Goal: Task Accomplishment & Management: Complete application form

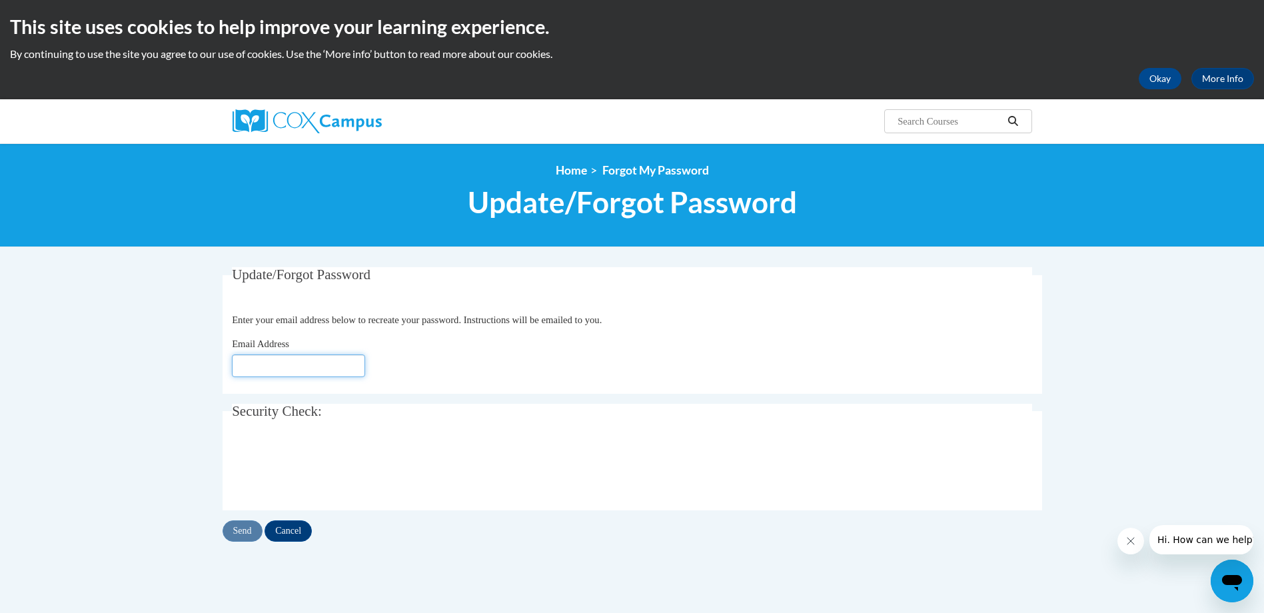
click at [240, 362] on input "Email Address" at bounding box center [298, 366] width 133 height 23
type input "[EMAIL_ADDRESS][DOMAIN_NAME]"
click at [244, 530] on input "Send" at bounding box center [243, 530] width 40 height 21
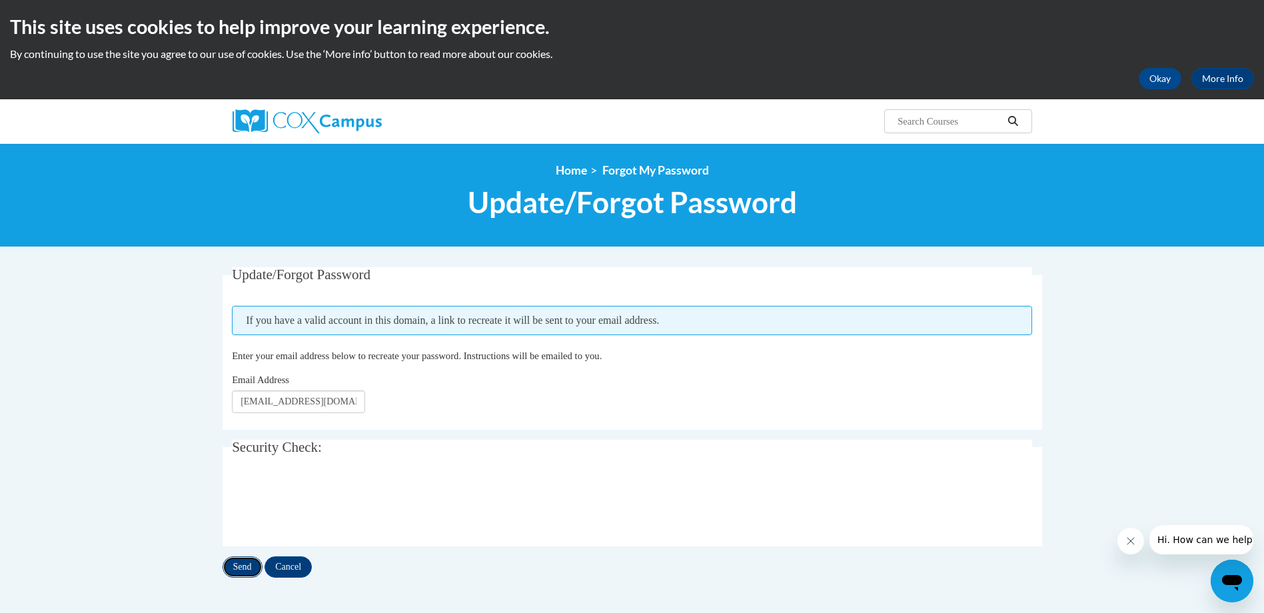
click at [247, 565] on input "Send" at bounding box center [243, 566] width 40 height 21
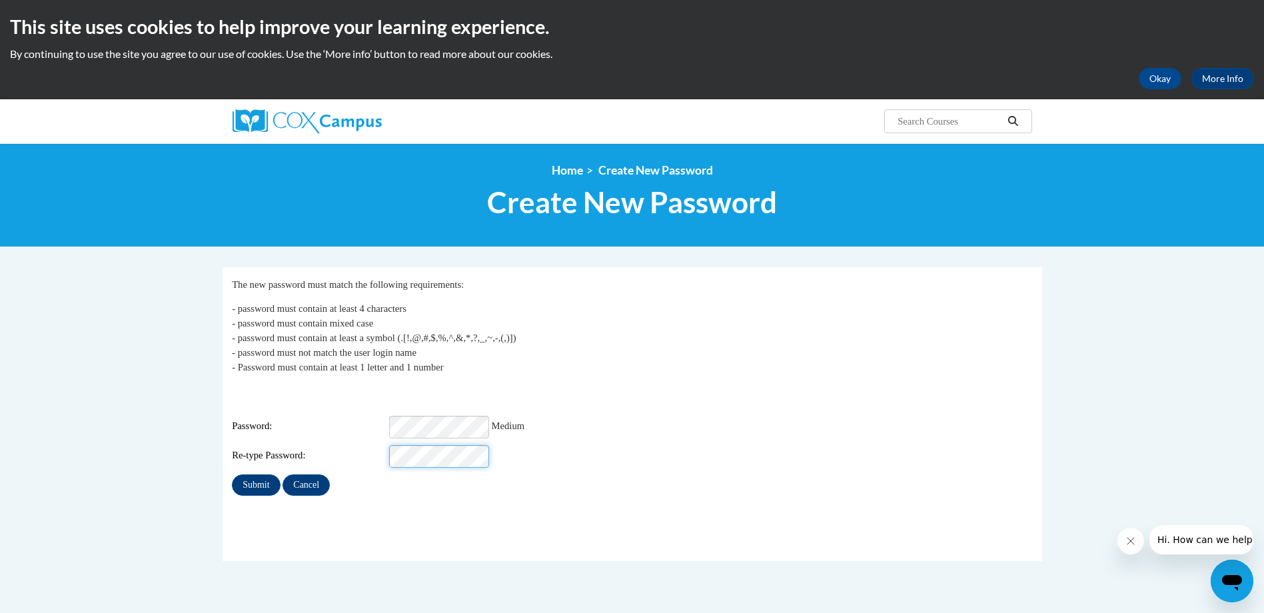
click at [232, 474] on input "Submit" at bounding box center [256, 484] width 48 height 21
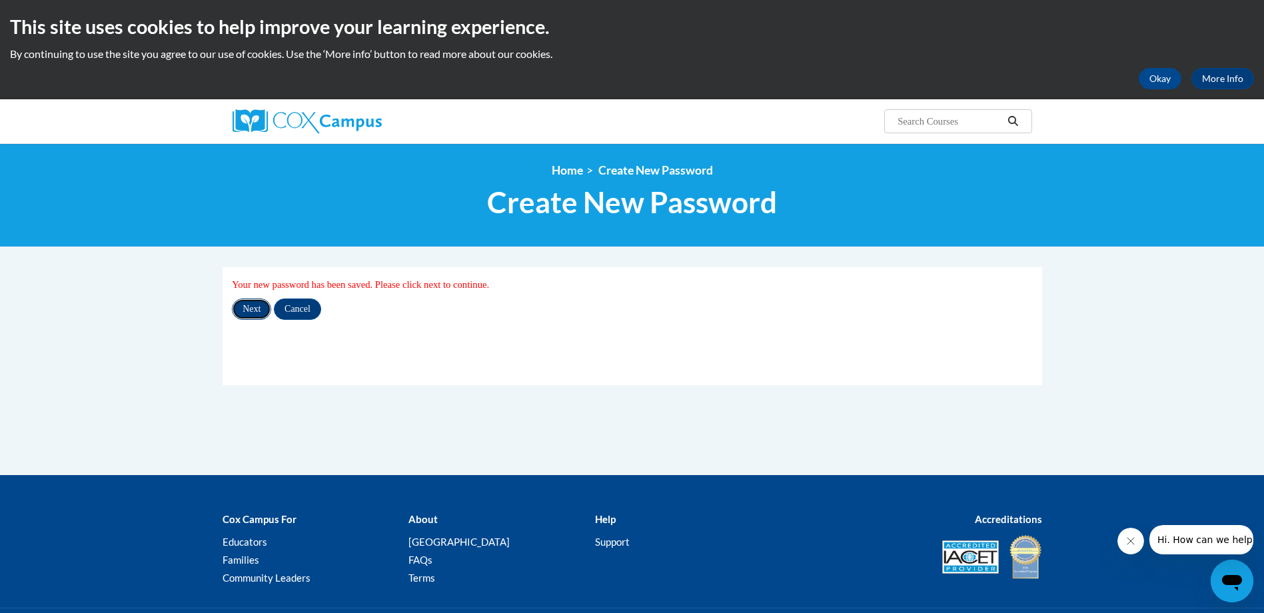
click at [256, 307] on input "Next" at bounding box center [251, 309] width 39 height 21
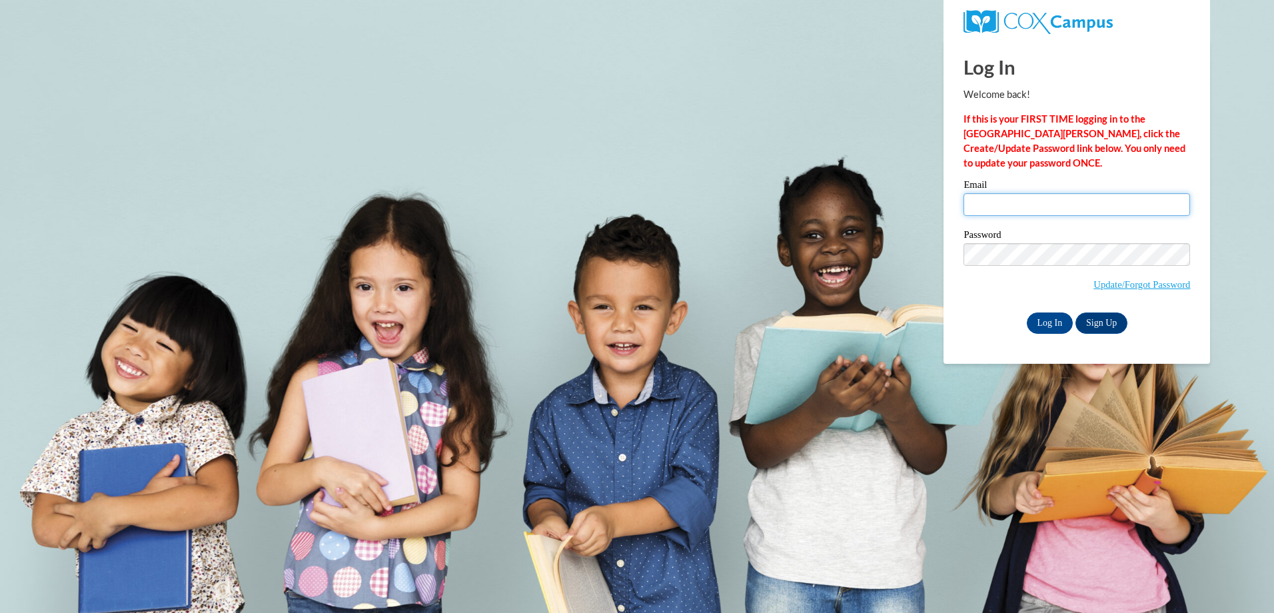
click at [982, 203] on input "Email" at bounding box center [1077, 204] width 227 height 23
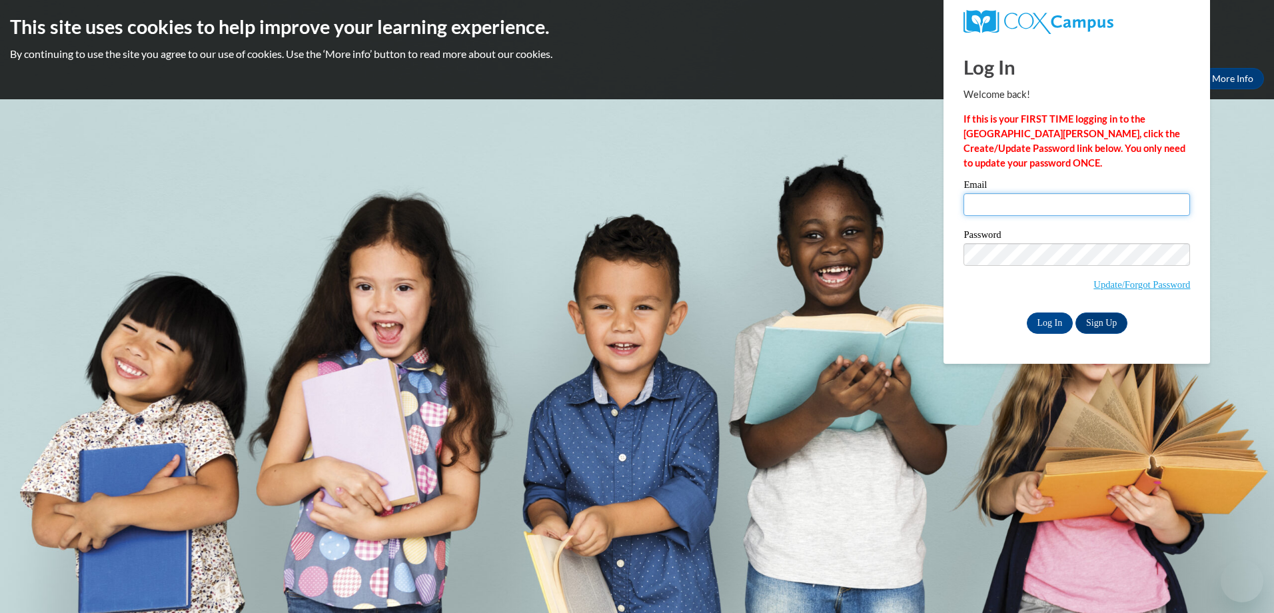
type input "[EMAIL_ADDRESS][DOMAIN_NAME]"
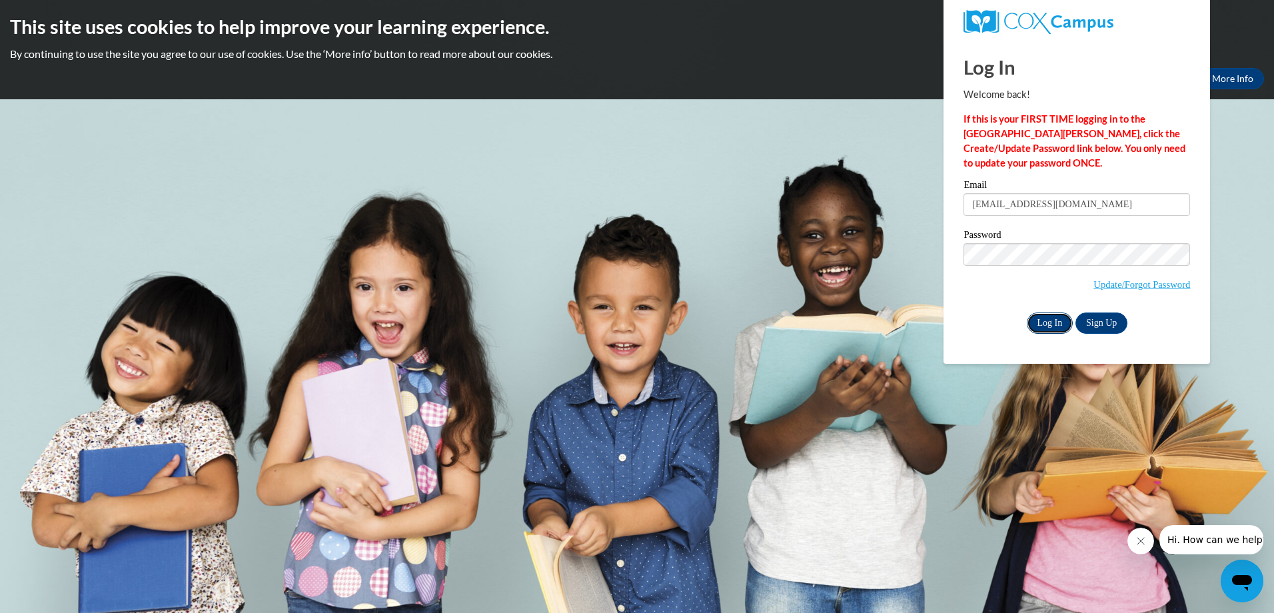
click at [1062, 325] on input "Log In" at bounding box center [1050, 323] width 47 height 21
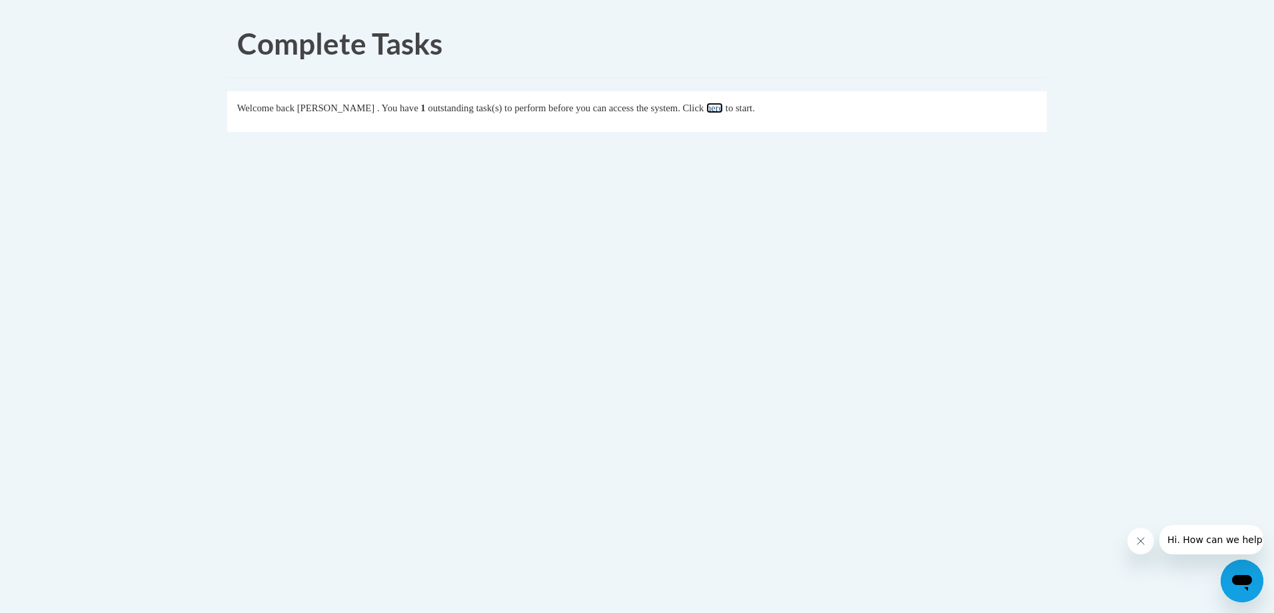
click at [723, 107] on link "here" at bounding box center [714, 108] width 17 height 11
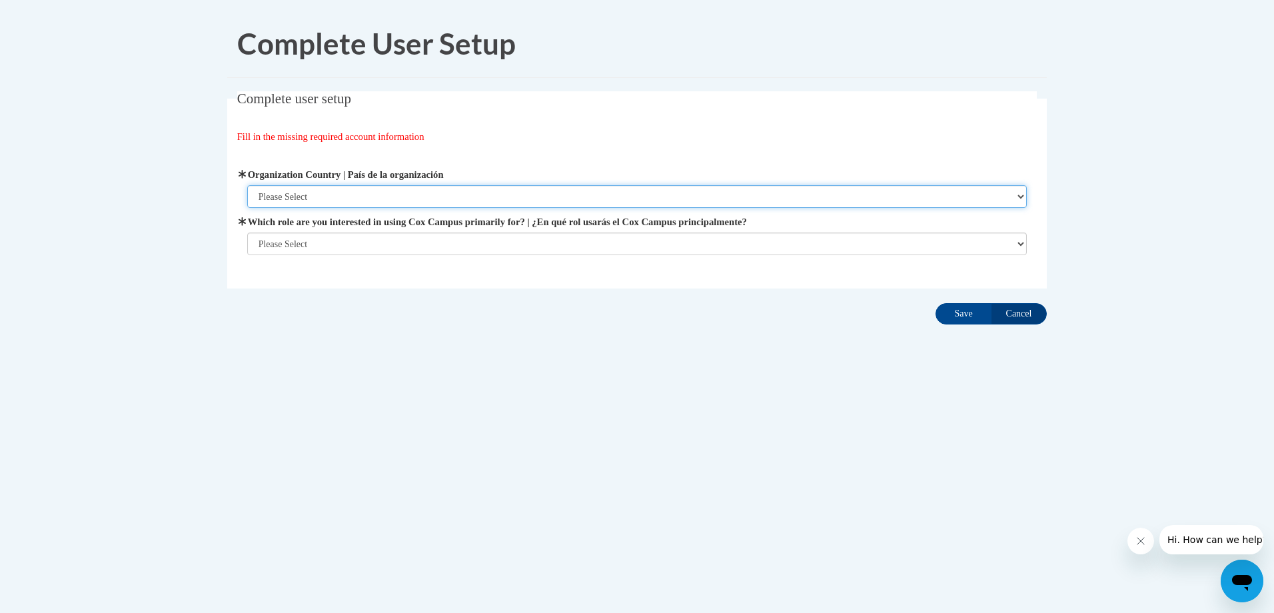
click at [1018, 195] on select "Please Select United States | Estados Unidos Outside of the United States | Fue…" at bounding box center [637, 196] width 780 height 23
select select "ad49bcad-a171-4b2e-b99c-48b446064914"
click at [247, 185] on select "Please Select United States | Estados Unidos Outside of the United States | Fue…" at bounding box center [637, 196] width 780 height 23
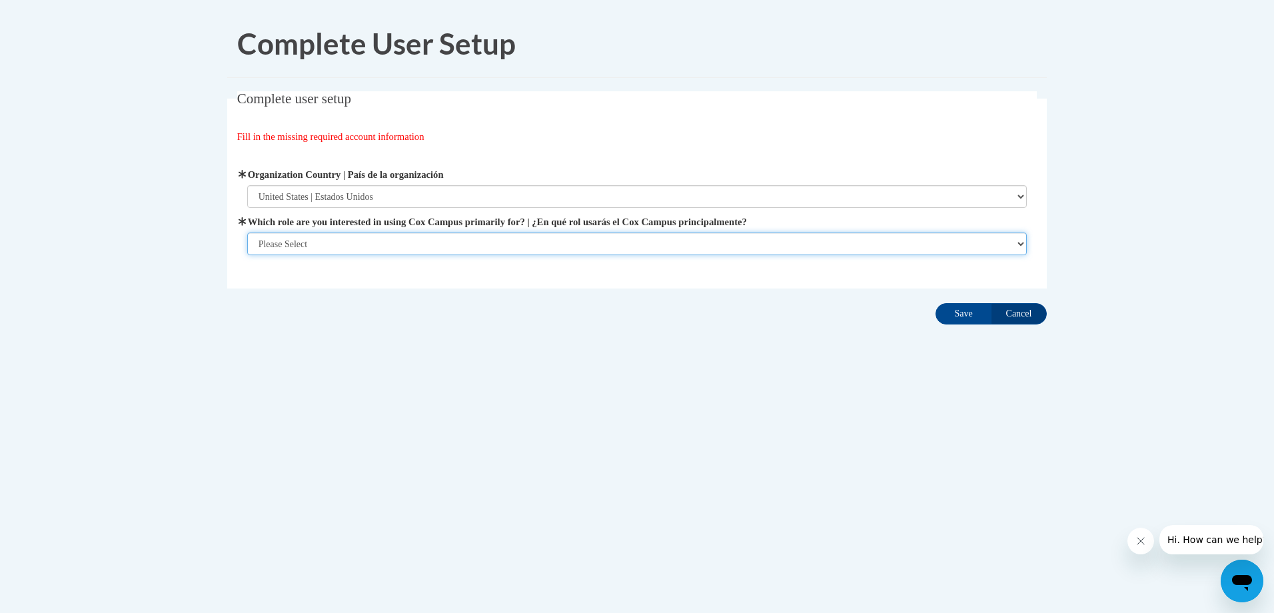
click at [1018, 240] on select "Please Select College/University | Colegio/Universidad Community/Nonprofit Part…" at bounding box center [637, 244] width 780 height 23
select select "fbf2d438-af2f-41f8-98f1-81c410e29de3"
click at [247, 255] on select "Please Select College/University | Colegio/Universidad Community/Nonprofit Part…" at bounding box center [637, 244] width 780 height 23
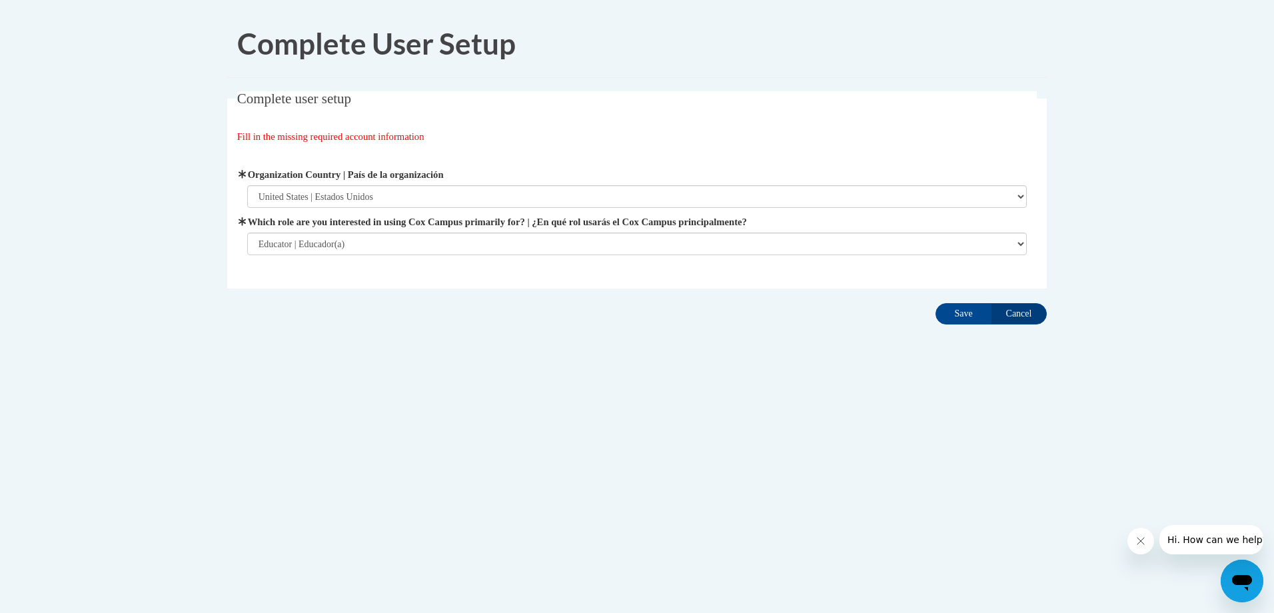
click at [313, 229] on label "Which role are you interested in using Cox Campus primarily for? | ¿En qué rol …" at bounding box center [637, 222] width 780 height 15
click at [313, 255] on select "Please Select College/University | Colegio/Universidad Community/Nonprofit Part…" at bounding box center [637, 244] width 780 height 23
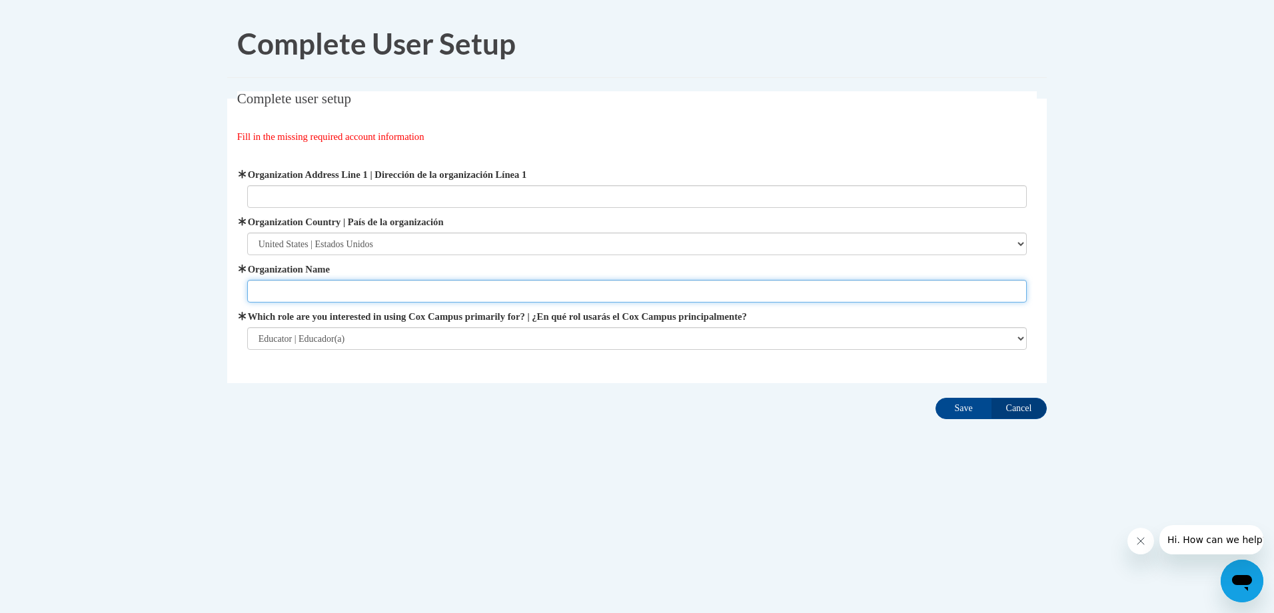
click at [308, 292] on input "Organization Name" at bounding box center [637, 291] width 780 height 23
type input "Alta Head Start"
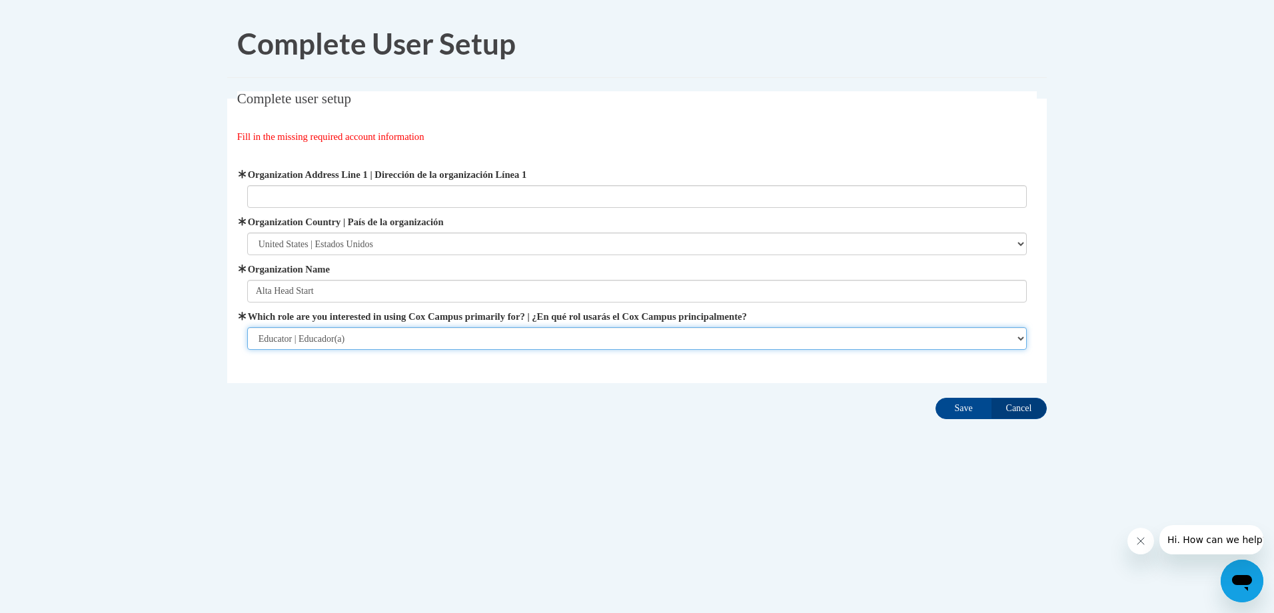
click at [404, 334] on select "Please Select College/University | Colegio/Universidad Community/Nonprofit Part…" at bounding box center [637, 338] width 780 height 23
click at [247, 327] on select "Please Select College/University | Colegio/Universidad Community/Nonprofit Part…" at bounding box center [637, 338] width 780 height 23
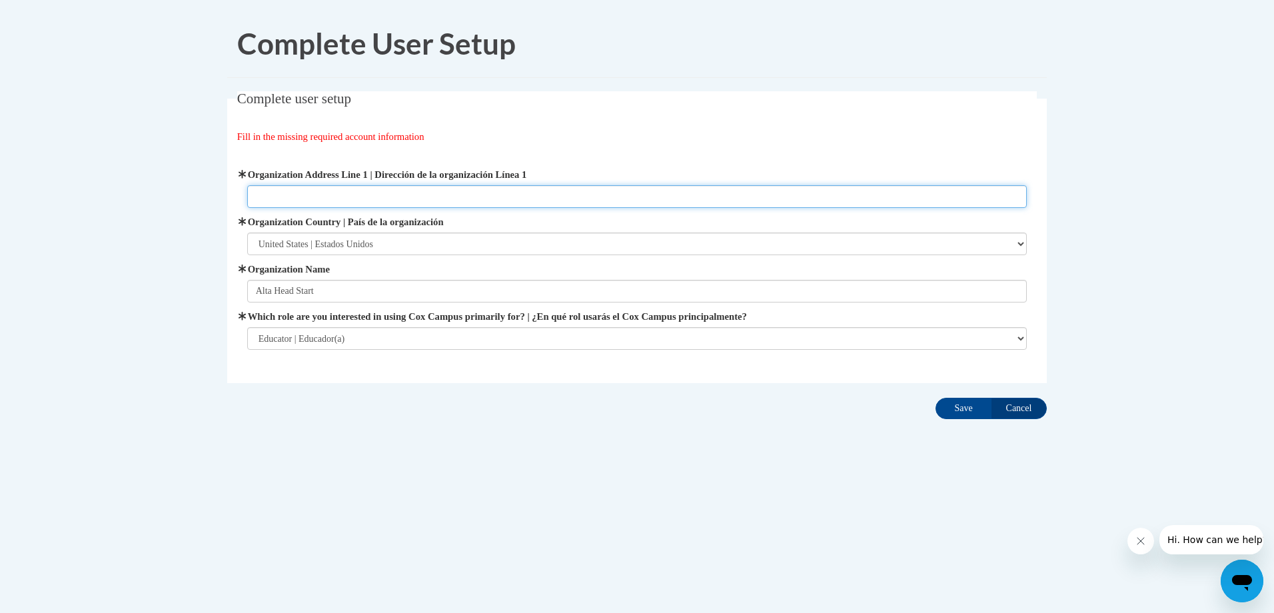
click at [318, 197] on input "Organization Address Line 1 | Dirección de la organización Línea 1" at bounding box center [637, 196] width 780 height 23
click at [263, 193] on input "Organization Address Line 1 | Dirección de la organización Línea 1" at bounding box center [637, 196] width 780 height 23
type input "299 Edwards Street"
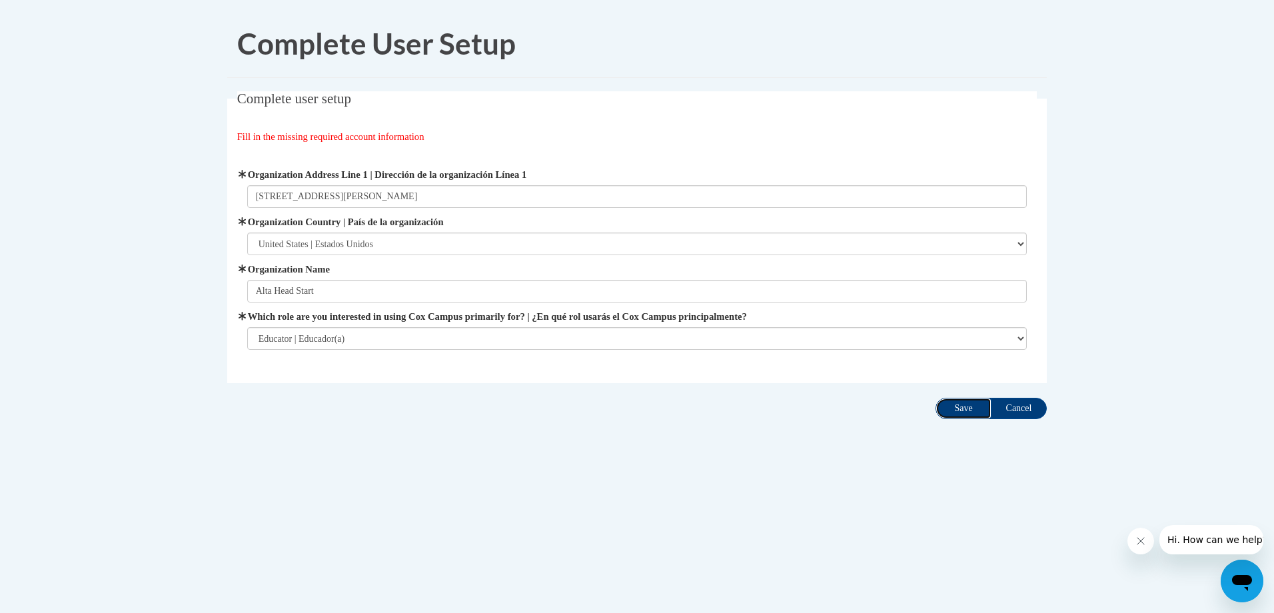
click at [965, 410] on input "Save" at bounding box center [964, 408] width 56 height 21
